Goal: Answer question/provide support

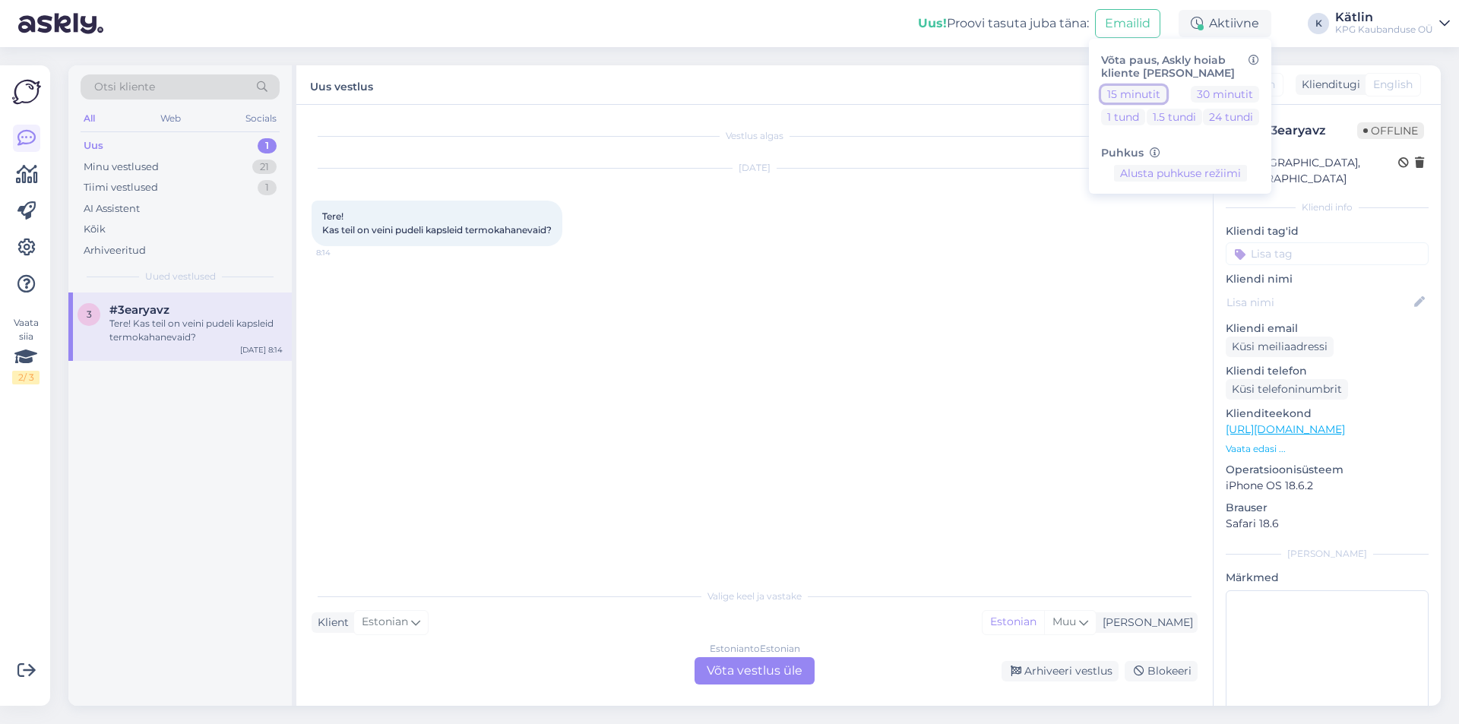
click at [1135, 93] on button "15 minutit" at bounding box center [1133, 94] width 65 height 17
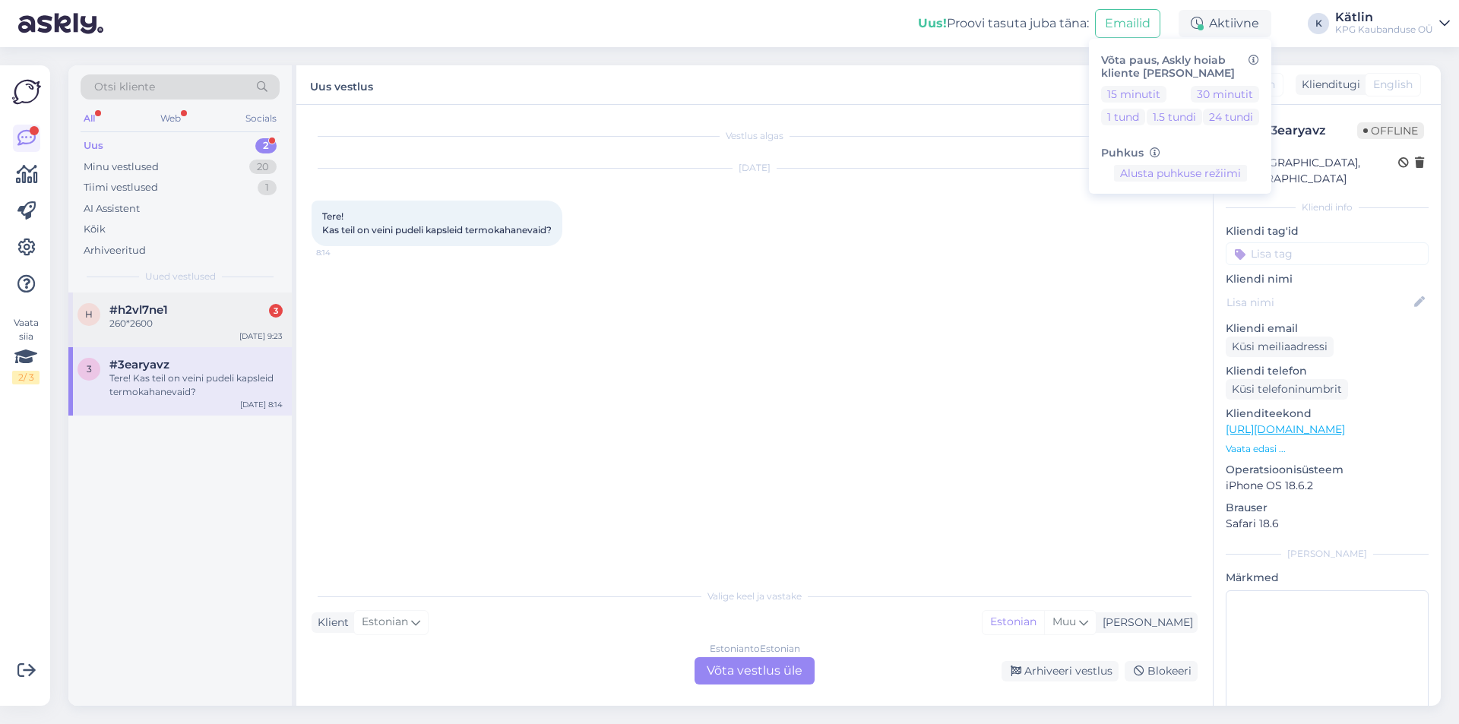
click at [190, 318] on div "260*2600" at bounding box center [195, 324] width 173 height 14
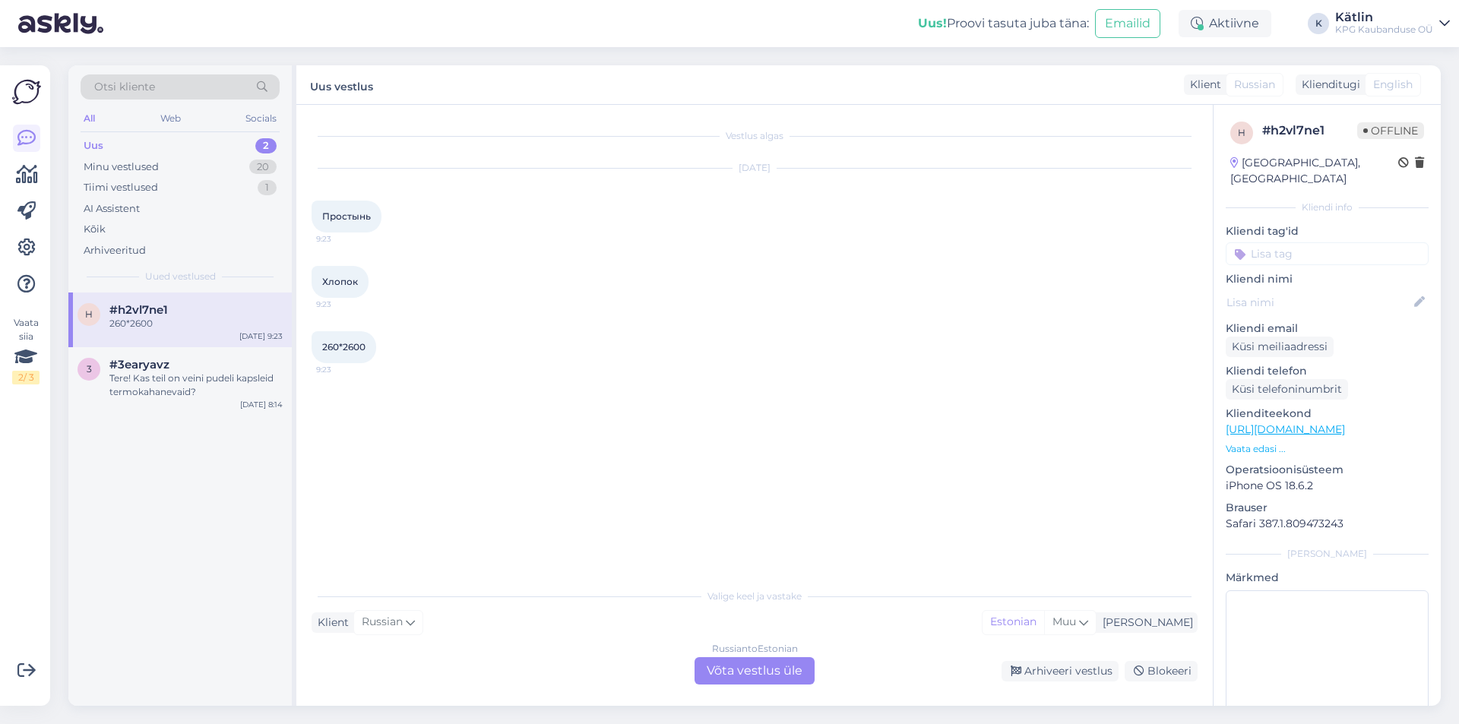
click at [760, 674] on div "Russian to Estonian Võta vestlus üle" at bounding box center [754, 670] width 120 height 27
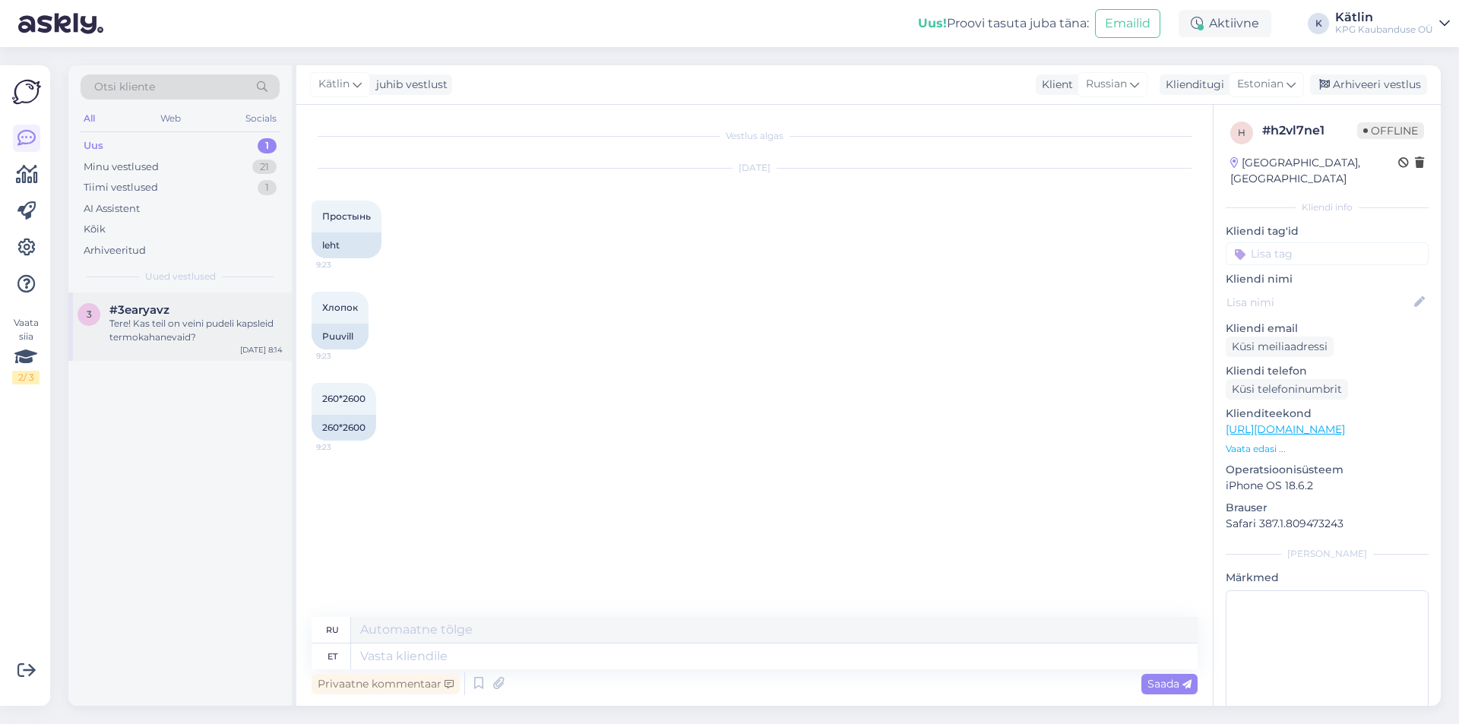
click at [238, 329] on div "Tere! Kas teil on veini pudeli kapsleid termokahanevaid?" at bounding box center [195, 330] width 173 height 27
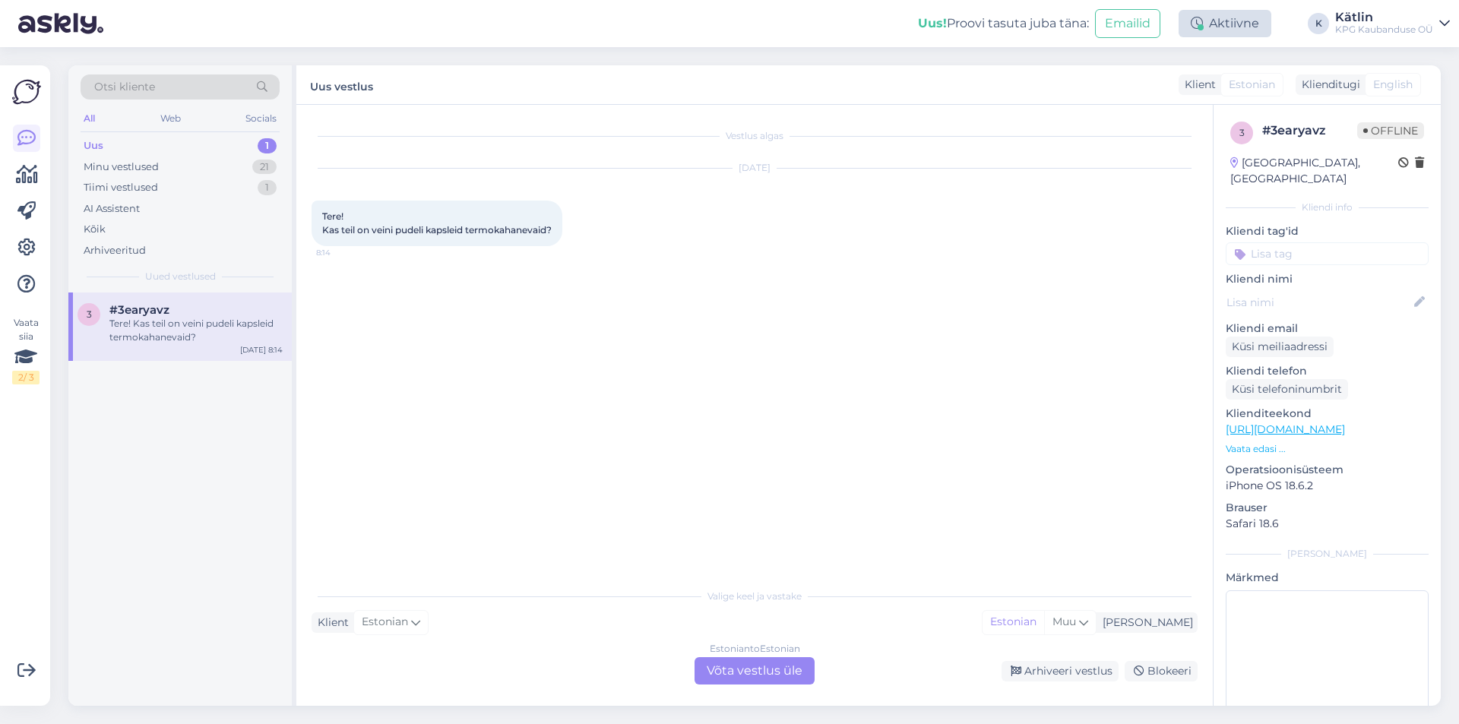
click at [1216, 27] on div "Aktiivne" at bounding box center [1224, 23] width 93 height 27
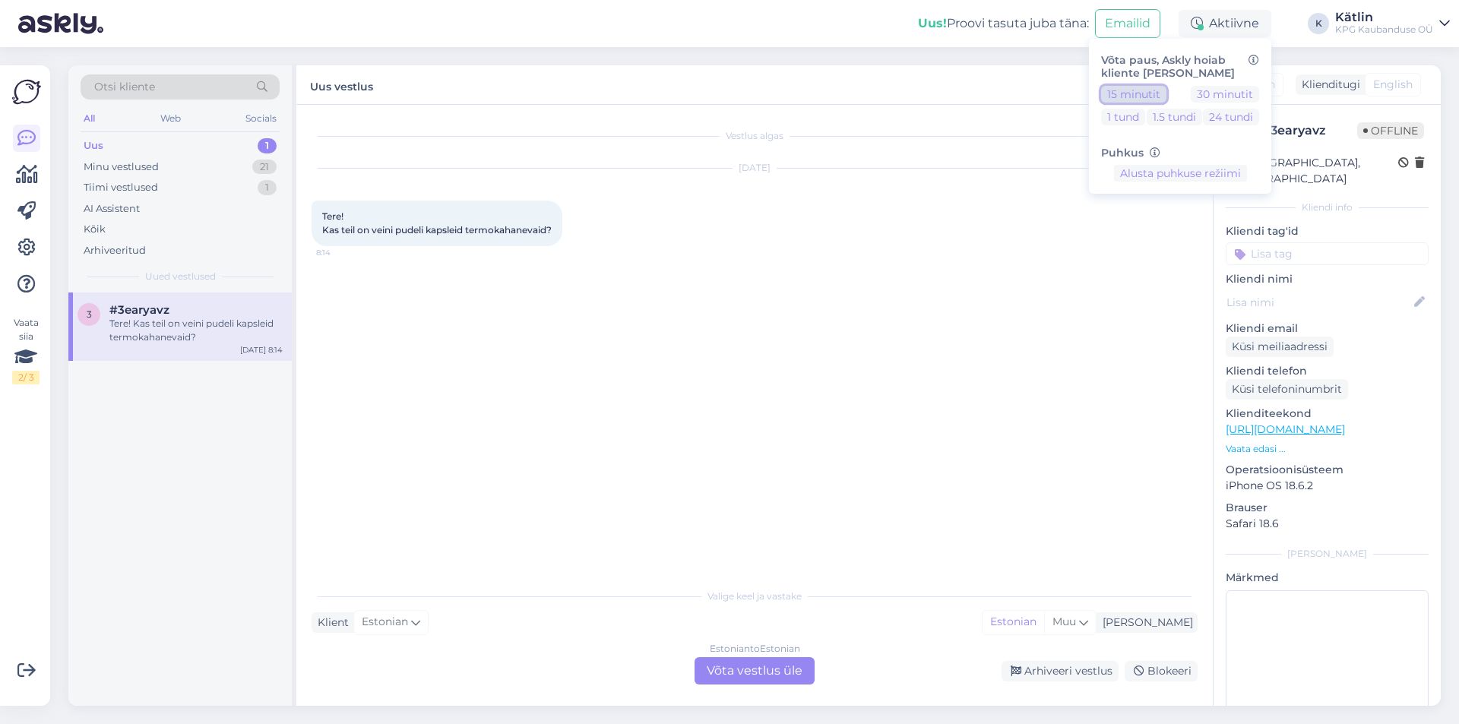
click at [1116, 92] on button "15 minutit" at bounding box center [1133, 94] width 65 height 17
click at [1116, 93] on button "15 minutit" at bounding box center [1133, 94] width 65 height 17
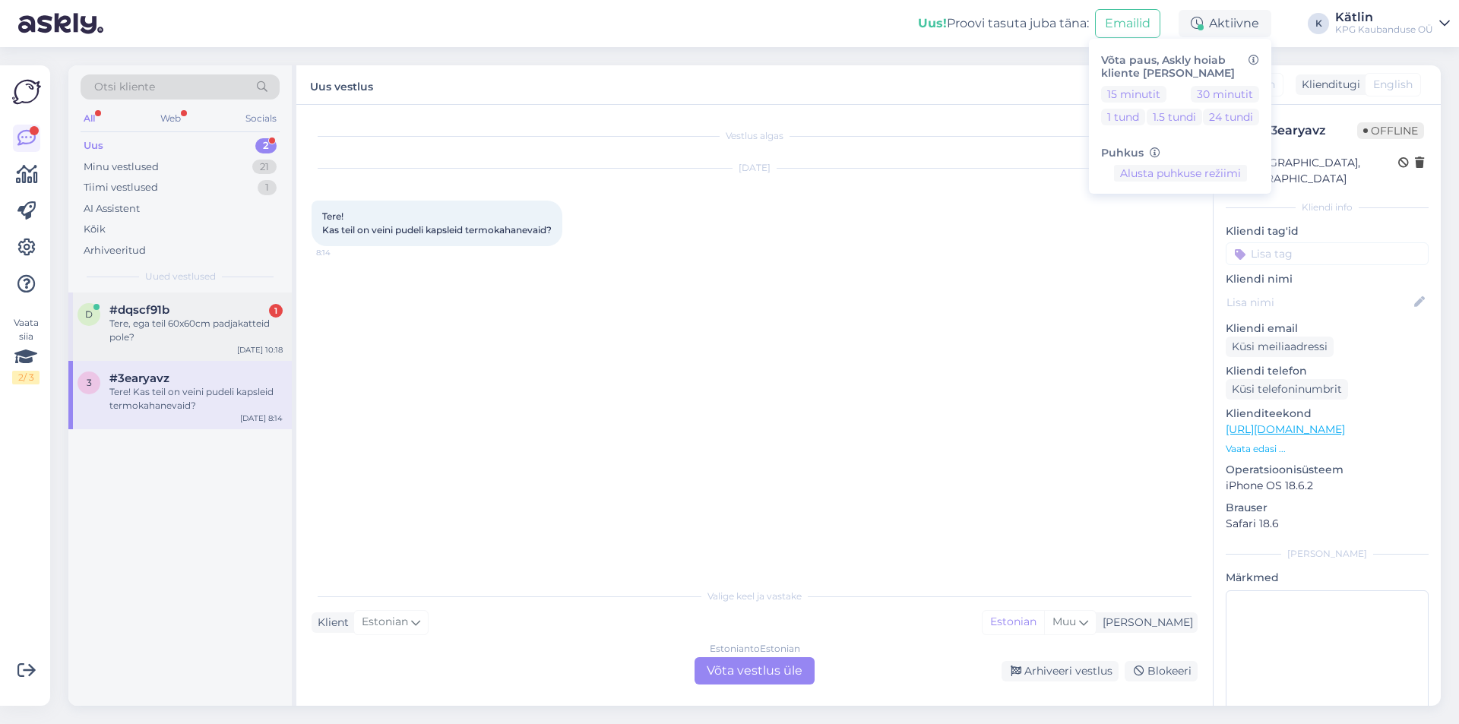
click at [260, 328] on div "Tere, ega teil 60x60cm padjakatteid pole?" at bounding box center [195, 330] width 173 height 27
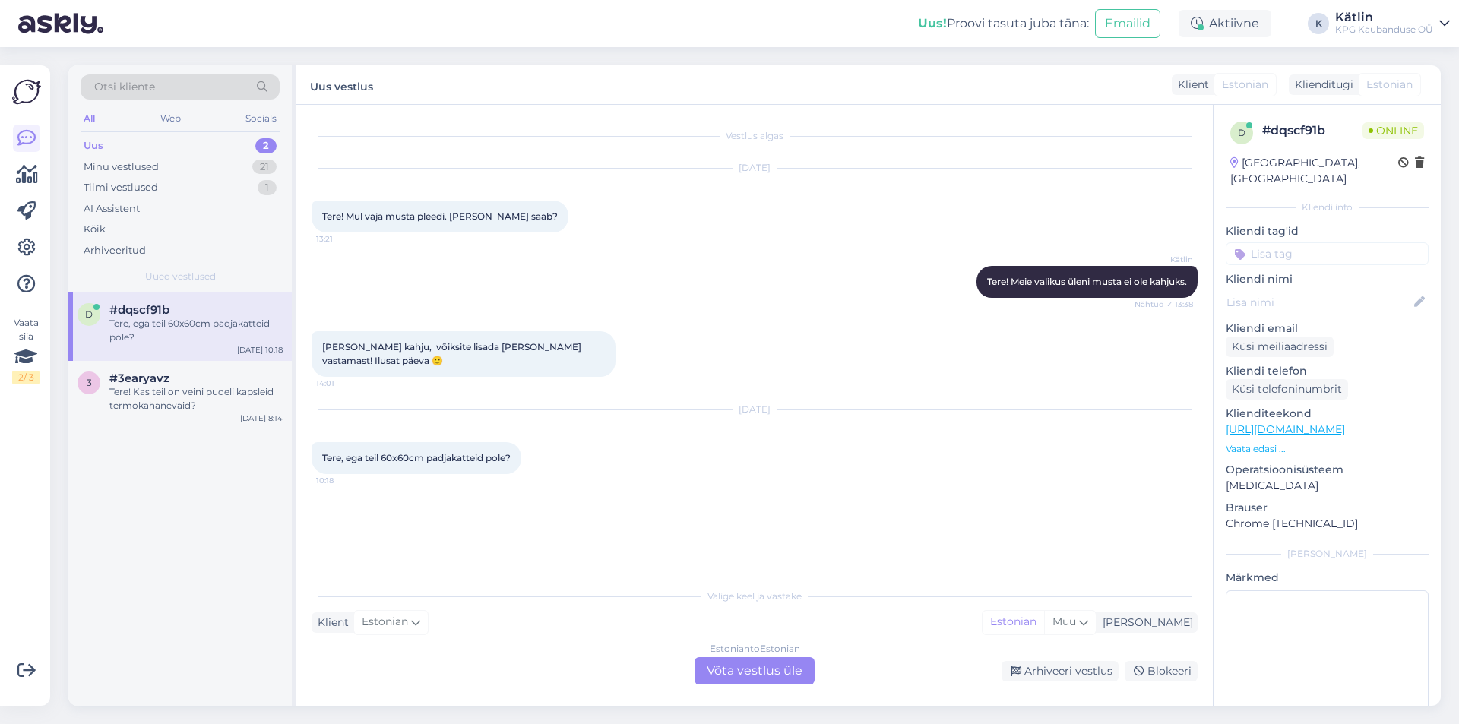
click at [723, 669] on div "Estonian to Estonian Võta vestlus üle" at bounding box center [754, 670] width 120 height 27
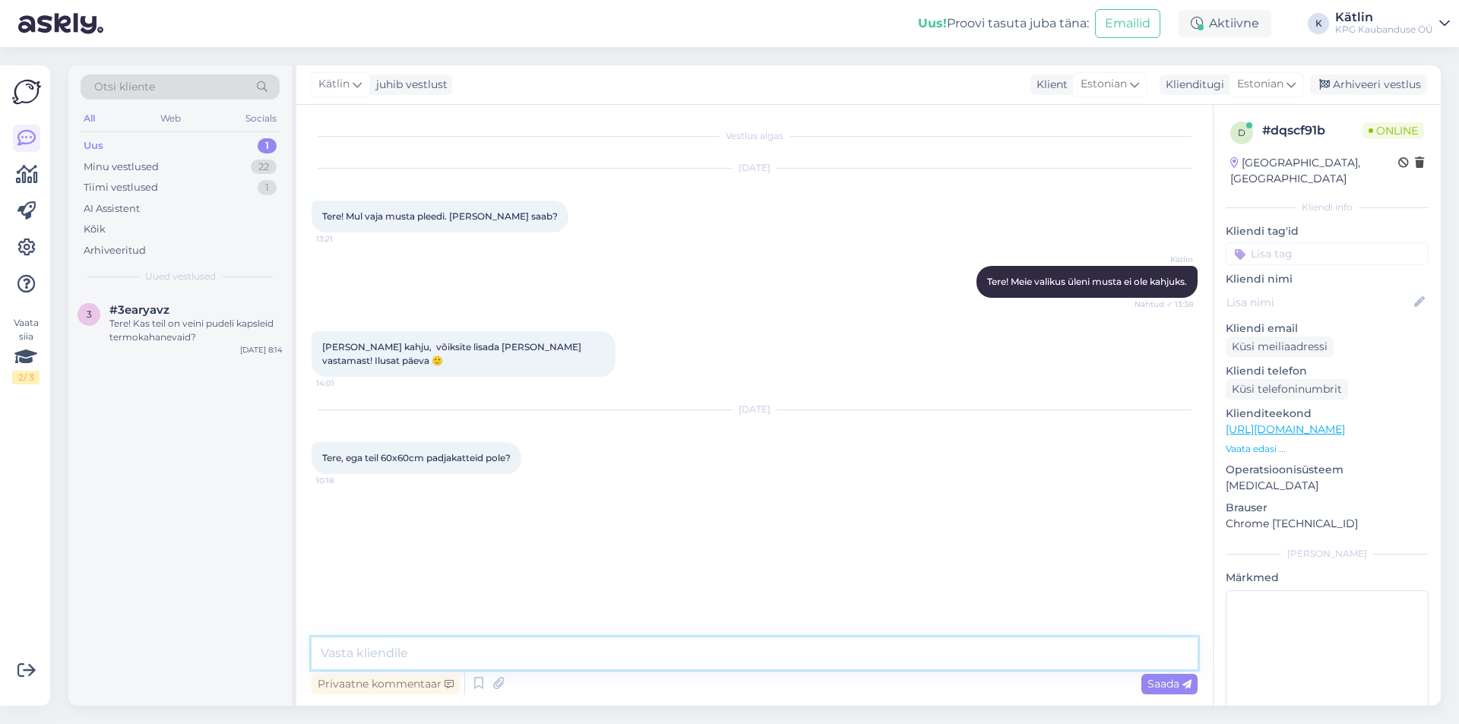
click at [408, 656] on textarea at bounding box center [754, 653] width 886 height 32
type textarea "Tere! Kauplustes koha peal võib isegi [PERSON_NAME] sellise mõõduga padjapüüri."
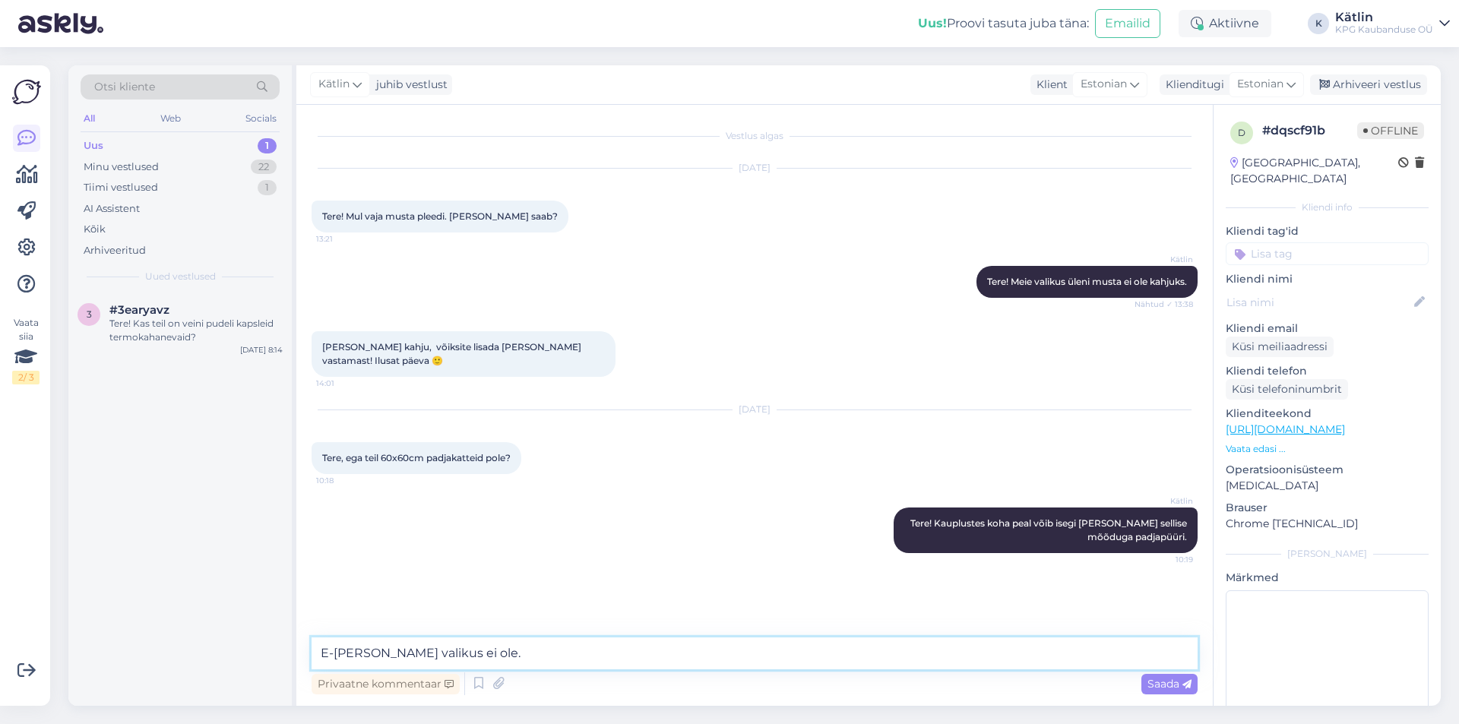
type textarea "E-[PERSON_NAME] valikus ei ole."
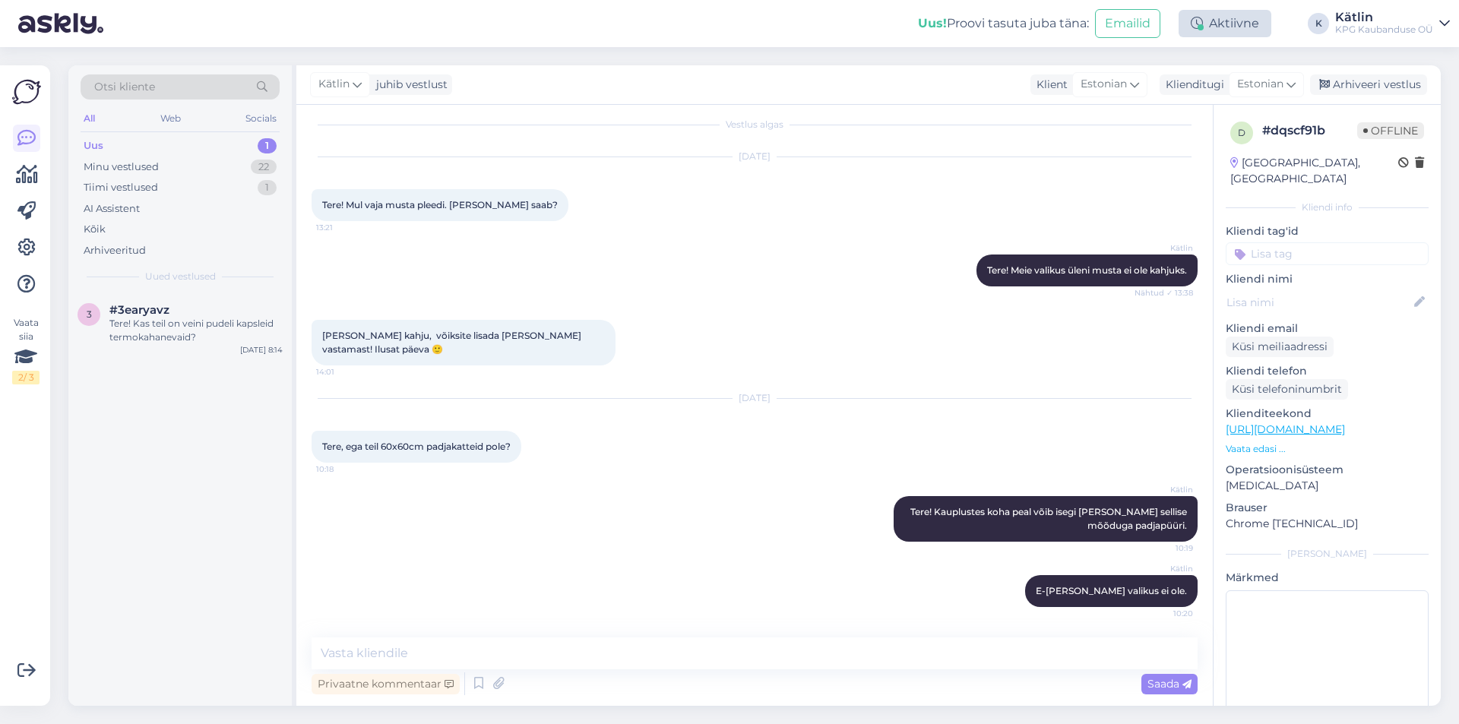
click at [1208, 23] on div "Aktiivne" at bounding box center [1224, 23] width 93 height 27
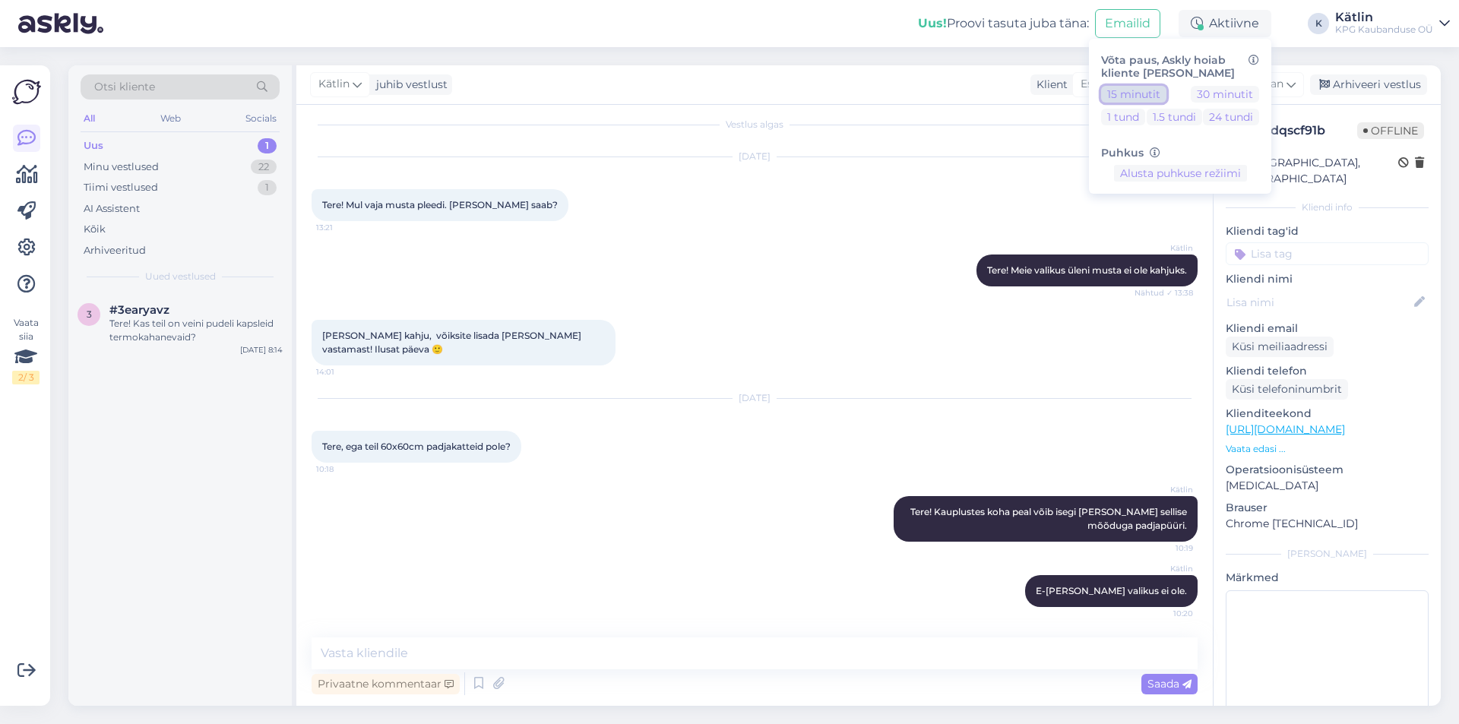
click at [1125, 91] on button "15 minutit" at bounding box center [1133, 94] width 65 height 17
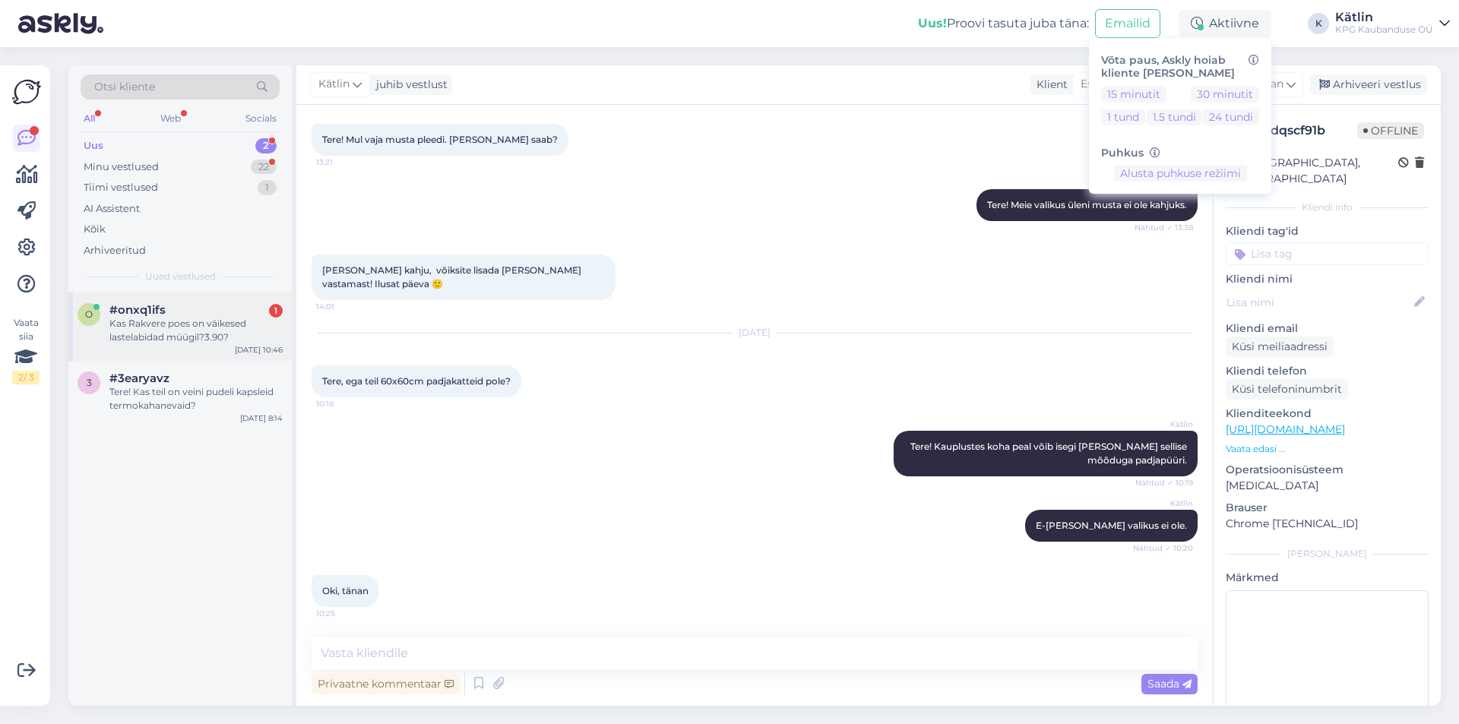
click at [185, 314] on div "#onxq1ifs 1" at bounding box center [195, 310] width 173 height 14
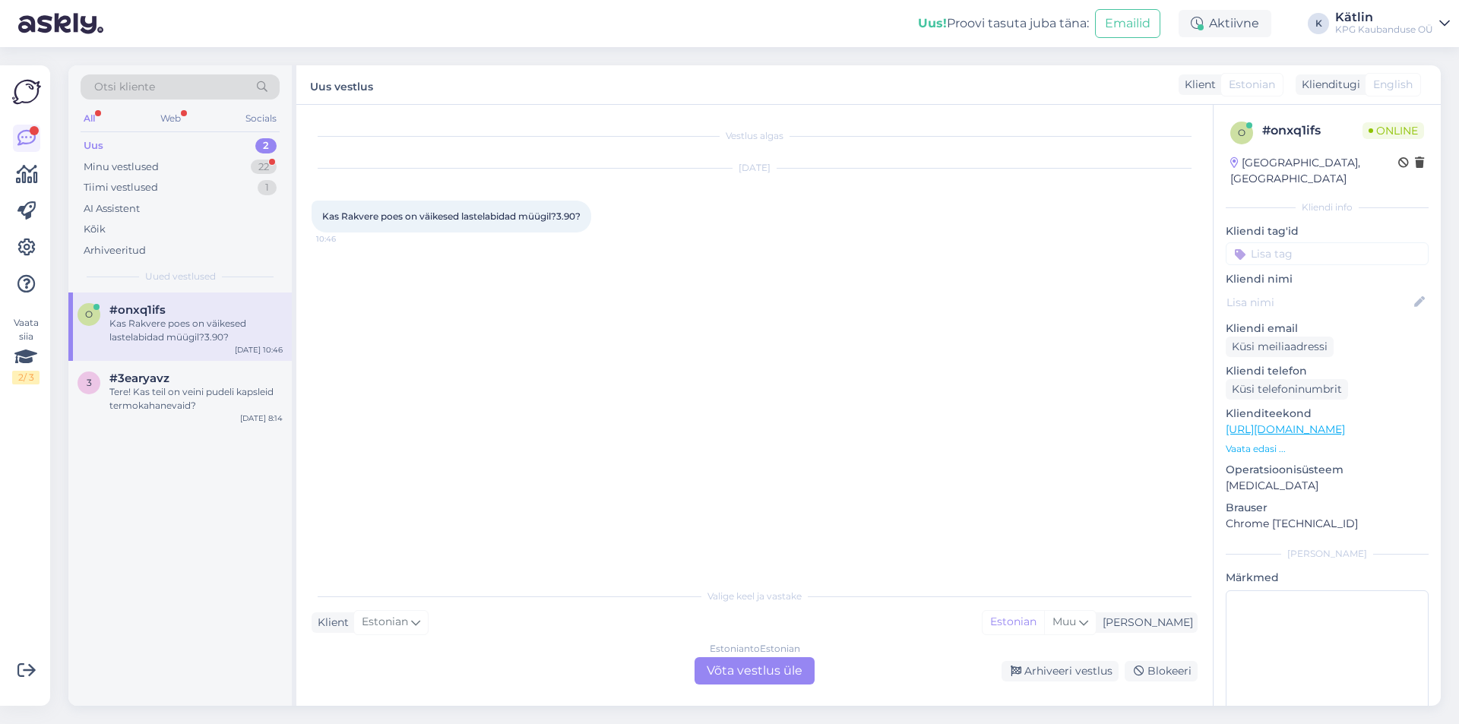
click at [749, 668] on div "Estonian to Estonian Võta vestlus üle" at bounding box center [754, 670] width 120 height 27
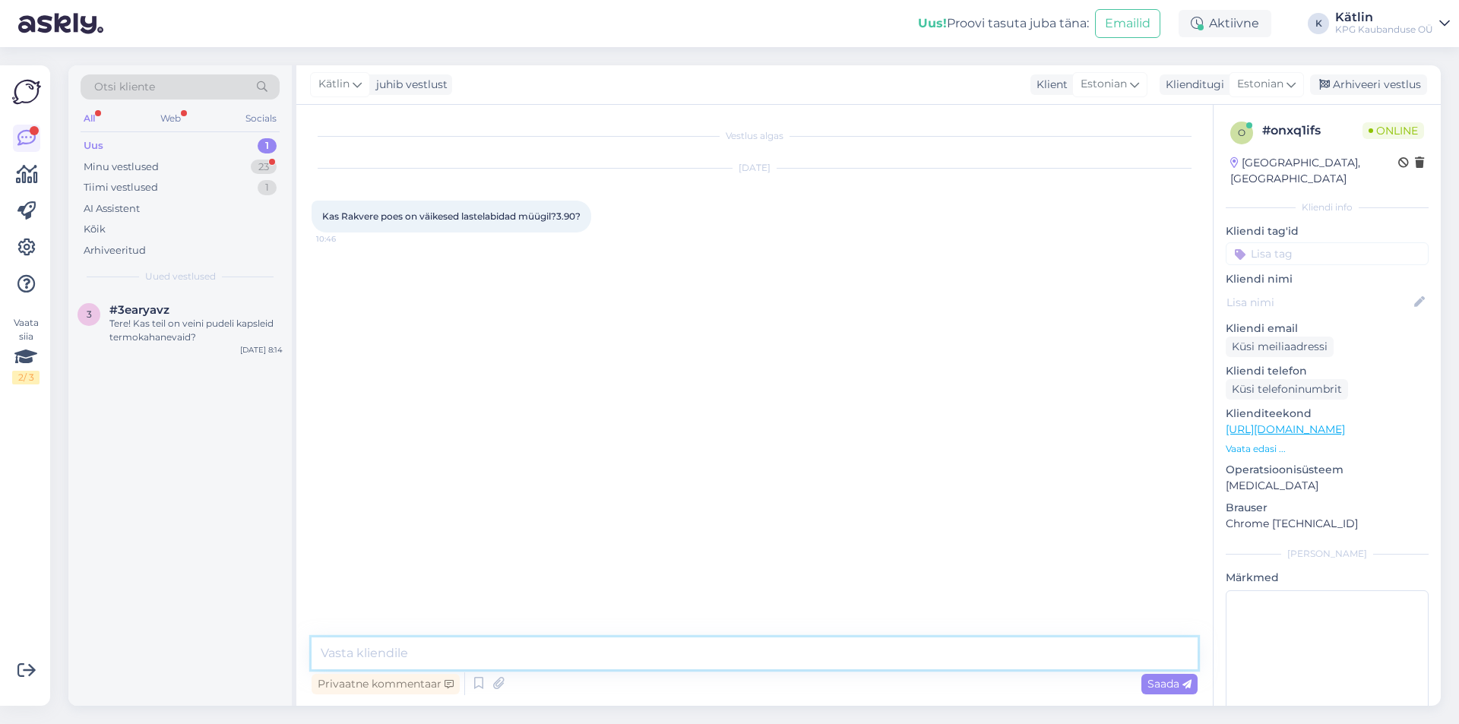
click at [545, 656] on textarea at bounding box center [754, 653] width 886 height 32
type textarea "Tere!"
click at [1345, 422] on link "[URL][DOMAIN_NAME]" at bounding box center [1284, 429] width 119 height 14
click at [513, 640] on textarea at bounding box center [754, 653] width 886 height 32
paste textarea "5552 0518"
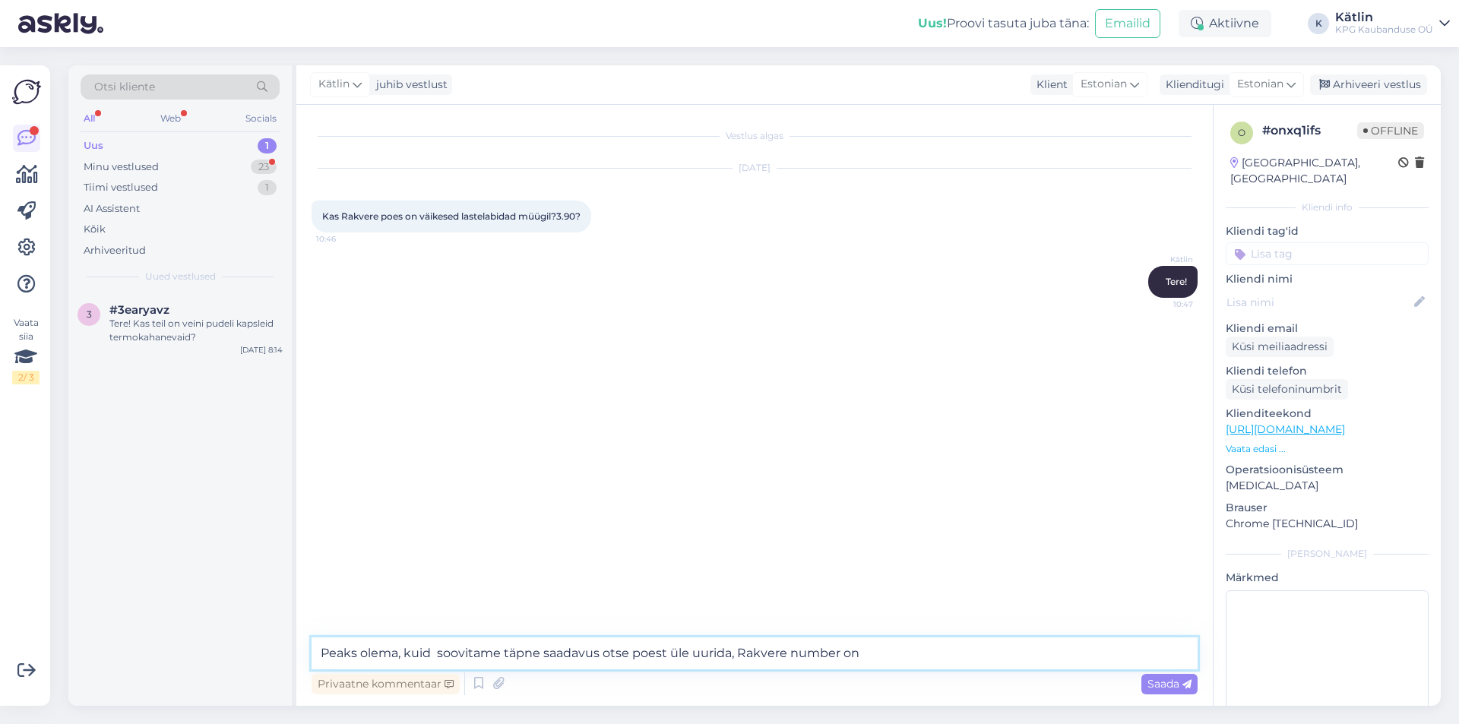
type textarea "Peaks olema, kuid soovitame täpne saadavus otse poest üle uurida, Rakvere numbe…"
